Goal: Task Accomplishment & Management: Manage account settings

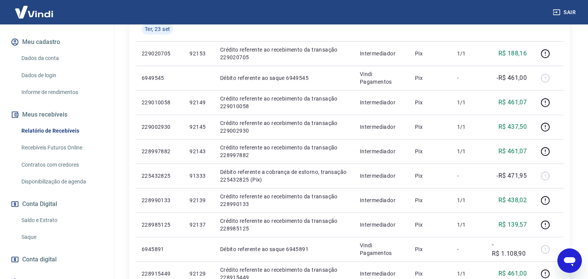
scroll to position [99, 0]
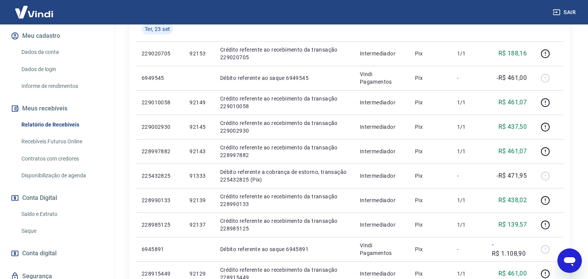
click at [34, 223] on link "Saque" at bounding box center [61, 231] width 87 height 16
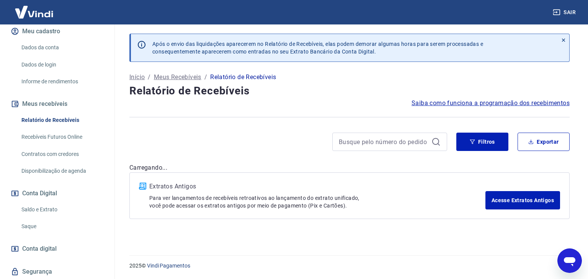
scroll to position [104, 0]
click at [38, 218] on link "Saque" at bounding box center [61, 226] width 87 height 16
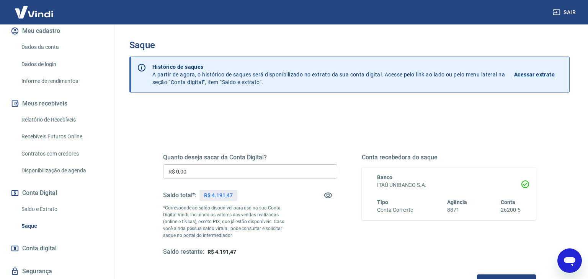
click at [240, 173] on input "R$ 0,00" at bounding box center [250, 171] width 174 height 14
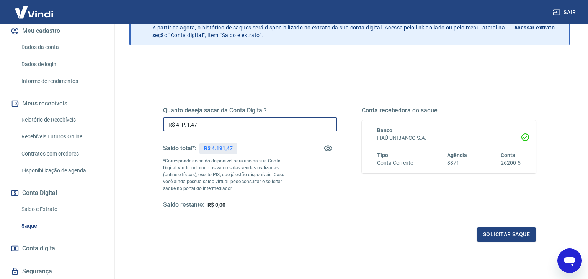
scroll to position [48, 0]
type input "R$ 4.191,47"
click at [500, 235] on button "Solicitar saque" at bounding box center [506, 234] width 59 height 14
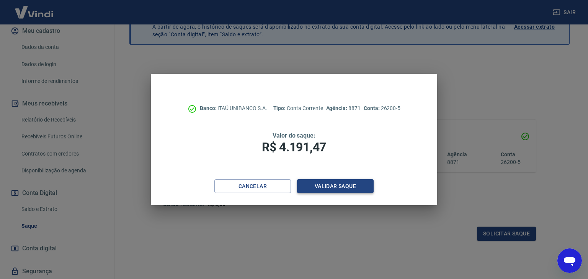
click at [330, 183] on button "Validar saque" at bounding box center [335, 186] width 77 height 14
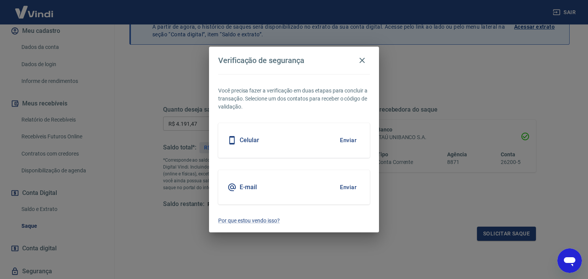
click at [346, 139] on button "Enviar" at bounding box center [347, 140] width 25 height 16
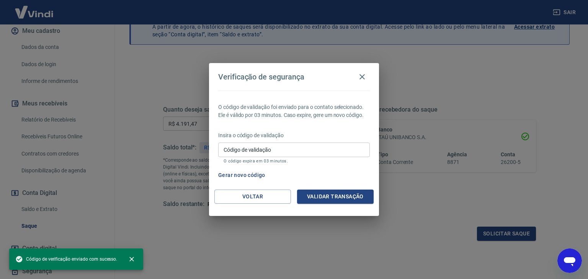
click at [285, 151] on input "Código de validação" at bounding box center [293, 150] width 151 height 14
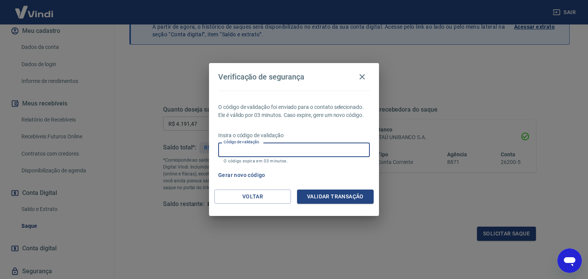
click at [228, 154] on input "Código de validação" at bounding box center [293, 150] width 151 height 14
type input "749546"
click at [318, 194] on button "Validar transação" at bounding box center [335, 197] width 77 height 14
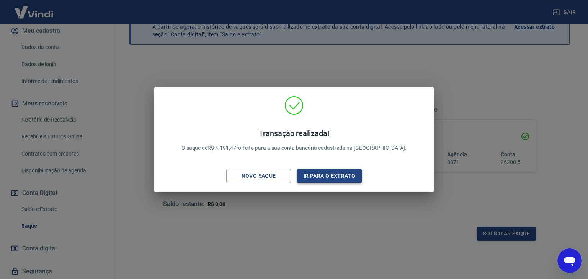
click at [313, 174] on button "Ir para o extrato" at bounding box center [329, 176] width 65 height 14
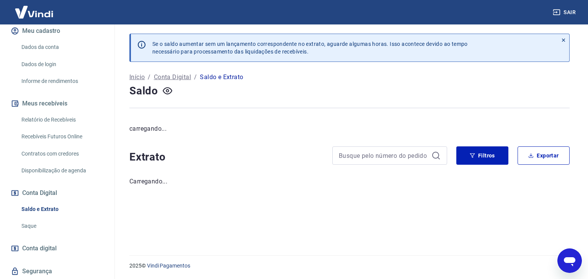
click at [68, 113] on link "Relatório de Recebíveis" at bounding box center [61, 120] width 87 height 16
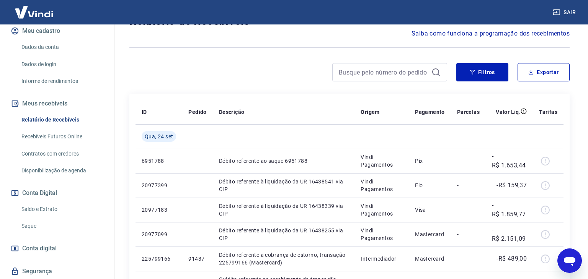
scroll to position [70, 0]
click at [481, 75] on button "Filtros" at bounding box center [482, 72] width 52 height 18
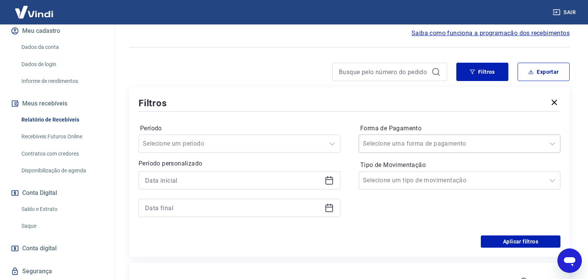
click at [423, 141] on input "Forma de Pagamento" at bounding box center [401, 143] width 77 height 9
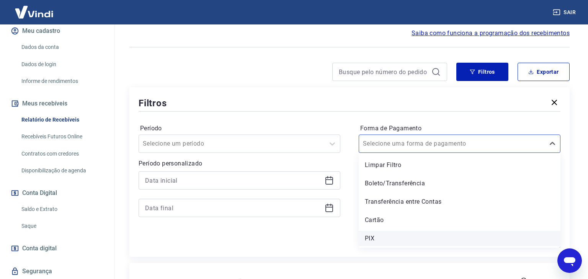
click at [380, 235] on div "PIX" at bounding box center [459, 238] width 202 height 15
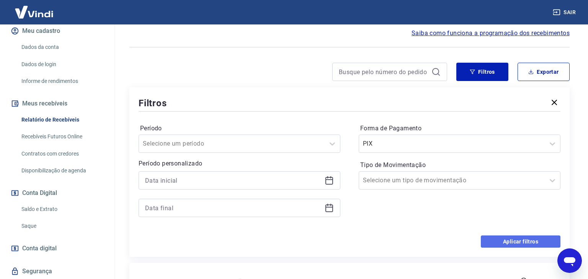
click at [506, 243] on button "Aplicar filtros" at bounding box center [520, 242] width 80 height 12
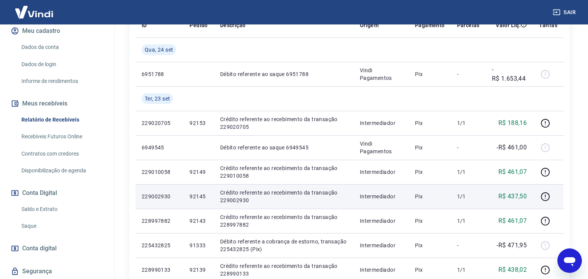
scroll to position [151, 0]
